Goal: Transaction & Acquisition: Purchase product/service

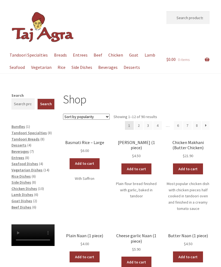
click at [34, 187] on span "Chicken Dishes" at bounding box center [24, 188] width 26 height 5
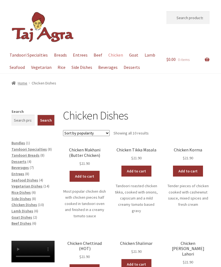
click at [82, 178] on link "Add to cart" at bounding box center [85, 176] width 30 height 11
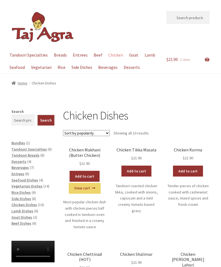
click at [84, 188] on link "View cart" at bounding box center [85, 188] width 32 height 11
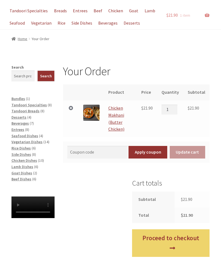
scroll to position [43, 0]
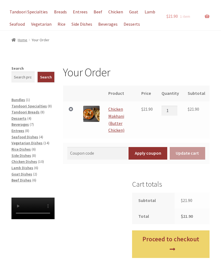
click at [175, 241] on link "Proceed to checkout" at bounding box center [171, 244] width 78 height 28
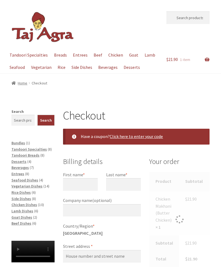
select select "ACT"
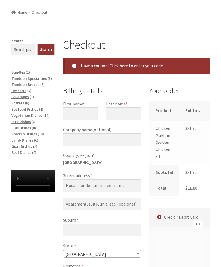
scroll to position [67, 0]
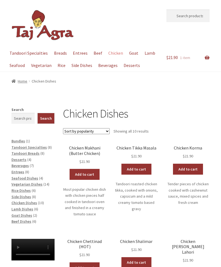
click at [0, 0] on link "Checkout" at bounding box center [0, 0] width 0 height 0
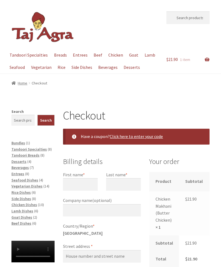
select select "ACT"
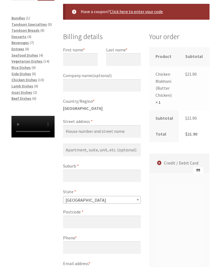
scroll to position [123, 0]
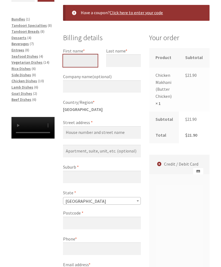
click at [70, 57] on input "First name *" at bounding box center [80, 61] width 34 height 13
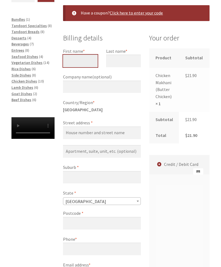
type input "[PERSON_NAME]"
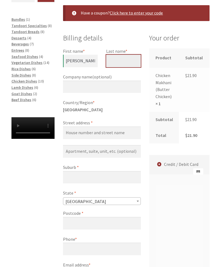
type input "[PERSON_NAME]"
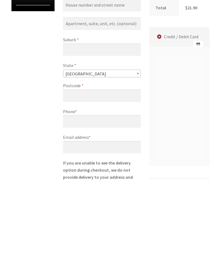
scroll to position [166, 0]
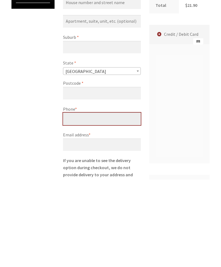
click at [73, 200] on input "Phone *" at bounding box center [102, 206] width 78 height 13
type input "0419888419"
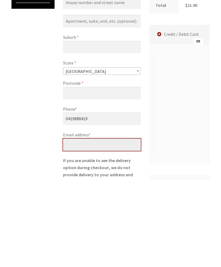
click at [76, 226] on input "Email address *" at bounding box center [102, 232] width 78 height 13
type input "hickel54@hotmail.com"
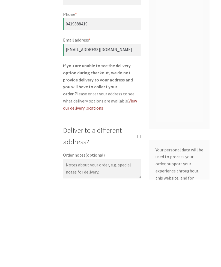
scroll to position [306, 0]
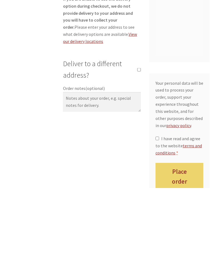
click at [156, 214] on label "I have read and agree to the website terms and conditions *" at bounding box center [180, 224] width 48 height 21
click at [156, 216] on input "I have read and agree to the website terms and conditions *" at bounding box center [158, 218] width 4 height 4
checkbox input "true"
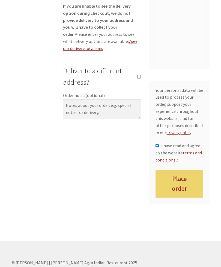
click at [178, 170] on button "Place order" at bounding box center [180, 184] width 48 height 28
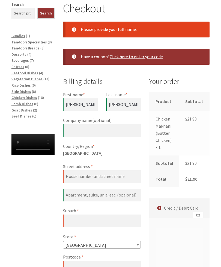
scroll to position [100, 0]
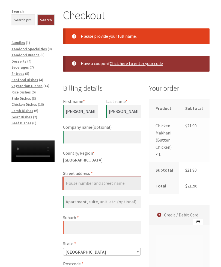
click at [73, 181] on input "Street address *" at bounding box center [102, 183] width 78 height 13
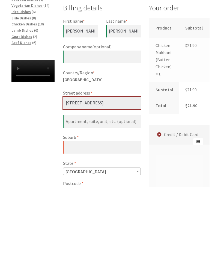
type input "49/50 Ellenborough Street"
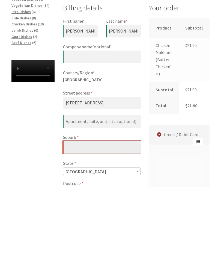
click at [72, 221] on input "Suburb *" at bounding box center [102, 227] width 78 height 13
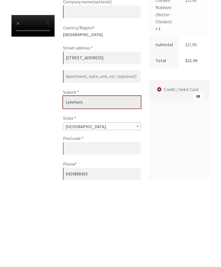
scroll to position [165, 0]
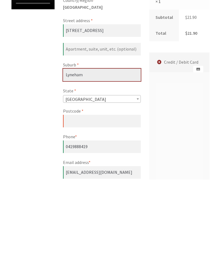
type input "Lyneham"
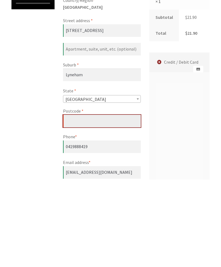
click at [74, 202] on input "Postcode *" at bounding box center [102, 208] width 78 height 13
type input "2602"
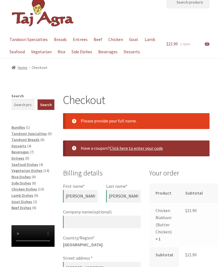
scroll to position [14, 0]
